Goal: Find specific page/section: Find specific page/section

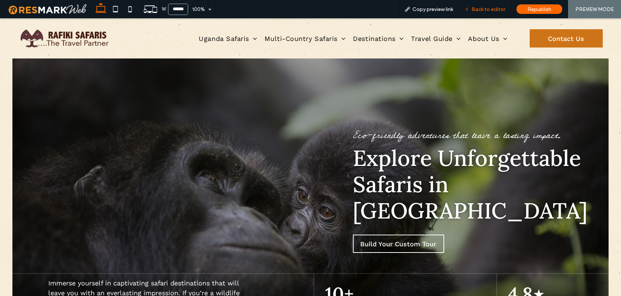
click at [496, 8] on span "Back to editor" at bounding box center [488, 9] width 34 height 6
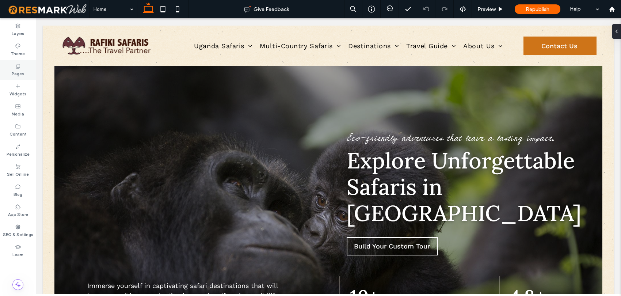
click at [20, 77] on div "Pages" at bounding box center [18, 70] width 36 height 20
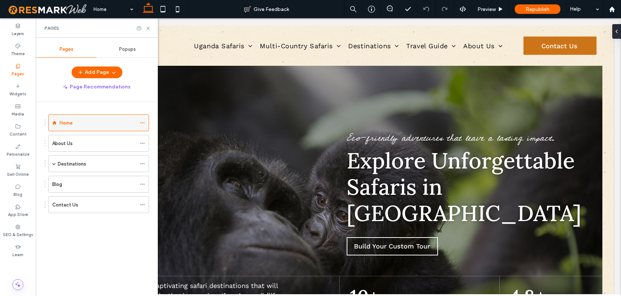
click at [70, 120] on label "Home" at bounding box center [66, 122] width 13 height 13
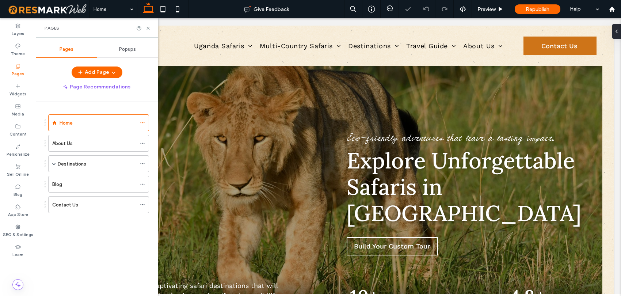
click at [150, 28] on icon at bounding box center [147, 28] width 5 height 5
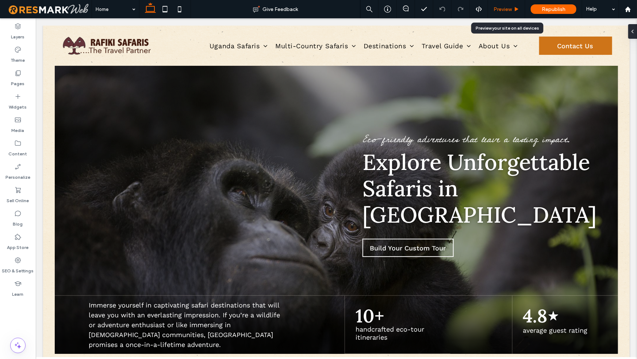
click at [507, 11] on span "Preview" at bounding box center [503, 9] width 18 height 6
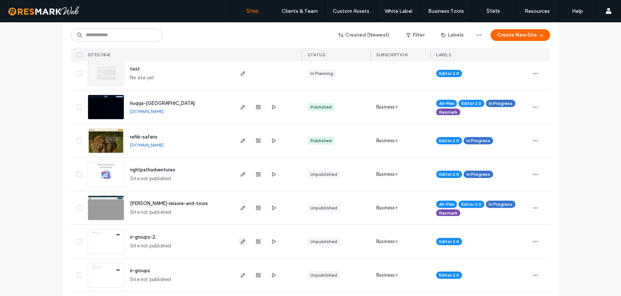
scroll to position [198, 0]
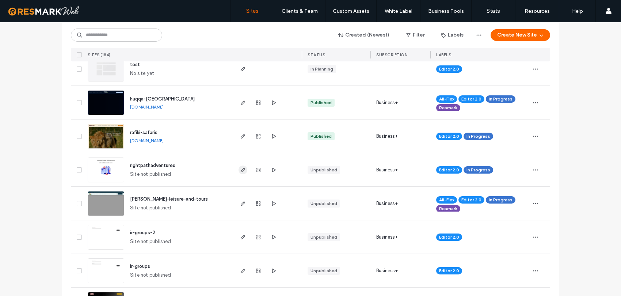
click at [242, 170] on icon "button" at bounding box center [243, 170] width 6 height 6
